Goal: Information Seeking & Learning: Find contact information

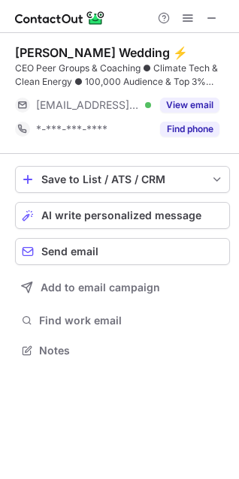
scroll to position [339, 239]
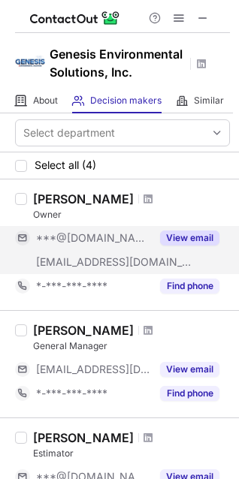
click at [192, 236] on button "View email" at bounding box center [189, 237] width 59 height 15
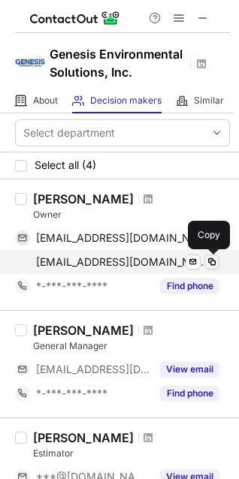
click at [216, 260] on span at bounding box center [212, 262] width 12 height 12
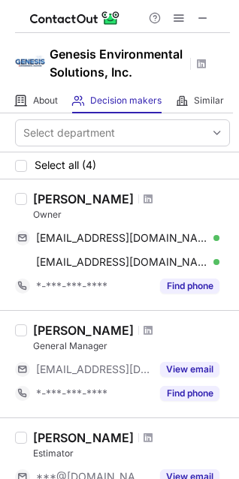
click at [48, 198] on div "Shaun Thomas" at bounding box center [83, 198] width 101 height 15
copy div "Shaun"
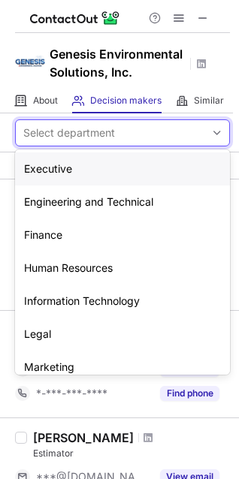
click at [119, 142] on div "Select department" at bounding box center [110, 133] width 189 height 24
click at [91, 369] on div "Marketing" at bounding box center [122, 367] width 215 height 33
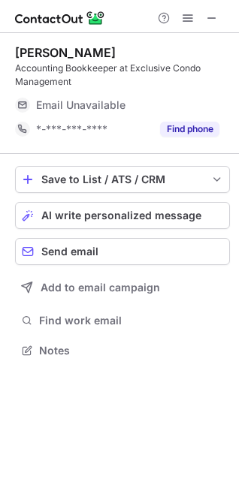
scroll to position [339, 239]
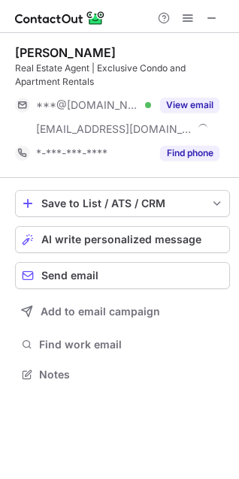
scroll to position [363, 239]
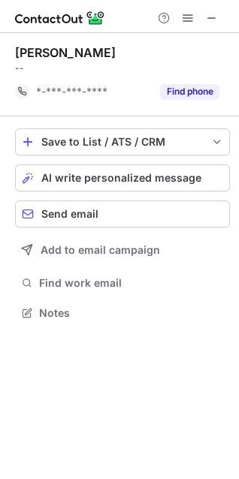
scroll to position [302, 239]
